Goal: Navigation & Orientation: Find specific page/section

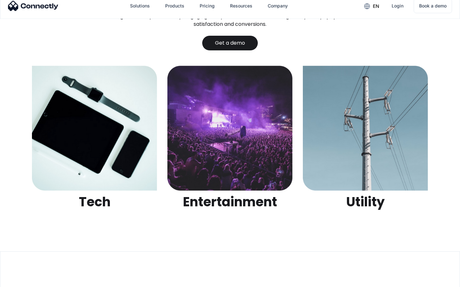
scroll to position [2014, 0]
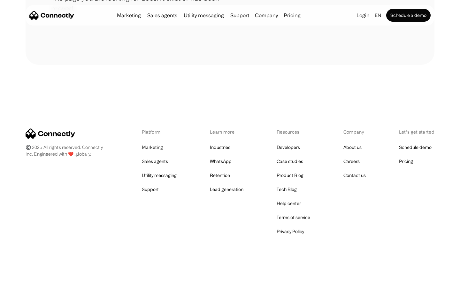
scroll to position [116, 0]
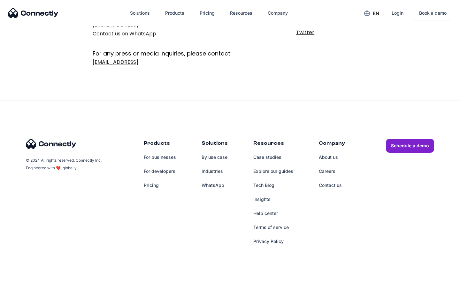
scroll to position [104, 0]
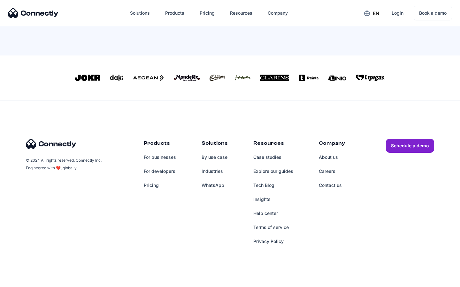
scroll to position [280, 0]
